Goal: Navigation & Orientation: Find specific page/section

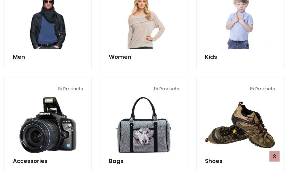
scroll to position [188, 0]
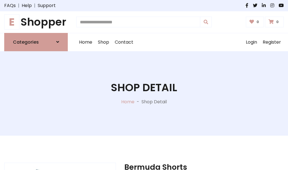
click at [36, 22] on h1 "E Shopper" at bounding box center [36, 22] width 64 height 13
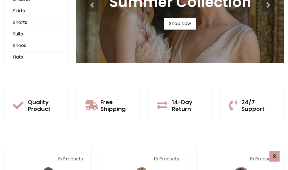
scroll to position [54, 0]
